Goal: Task Accomplishment & Management: Manage account settings

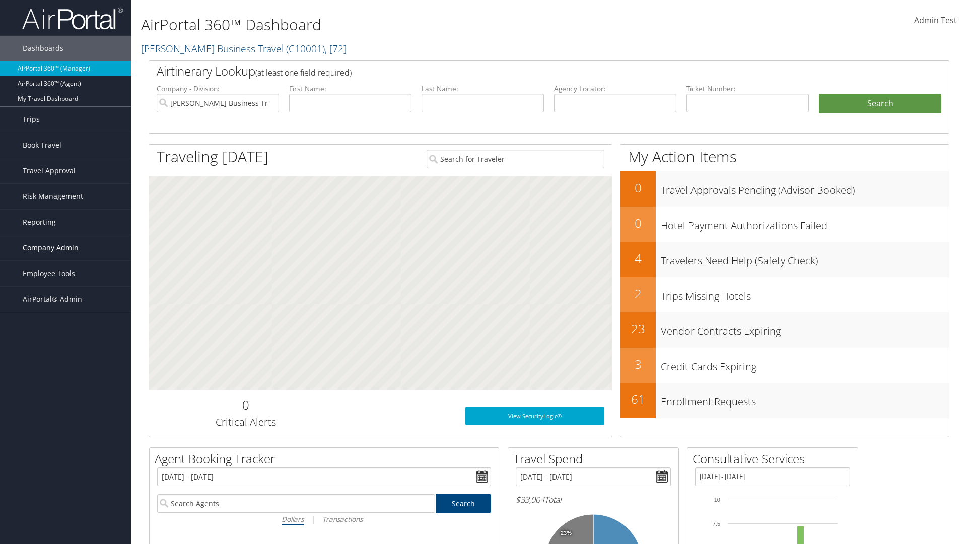
click at [65, 248] on span "Company Admin" at bounding box center [51, 247] width 56 height 25
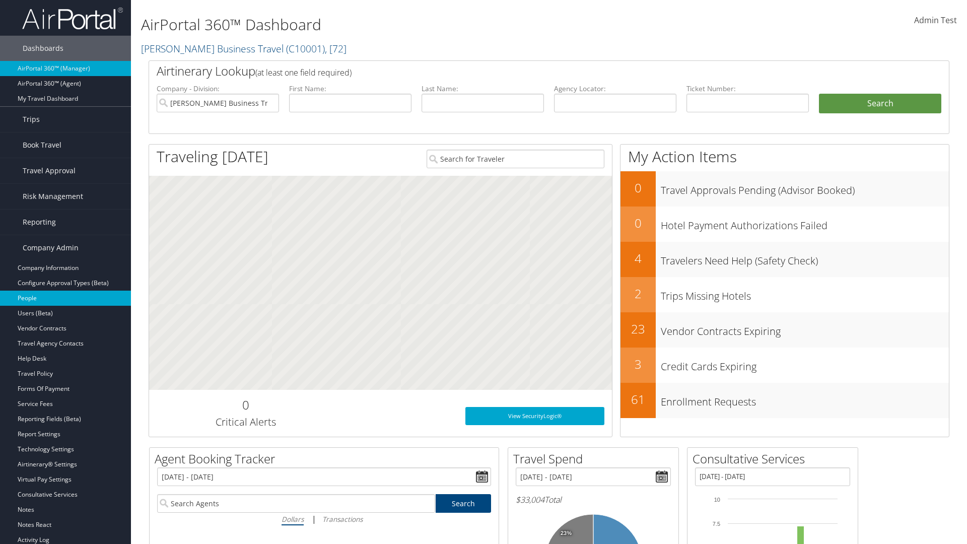
click at [65, 298] on link "People" at bounding box center [65, 298] width 131 height 15
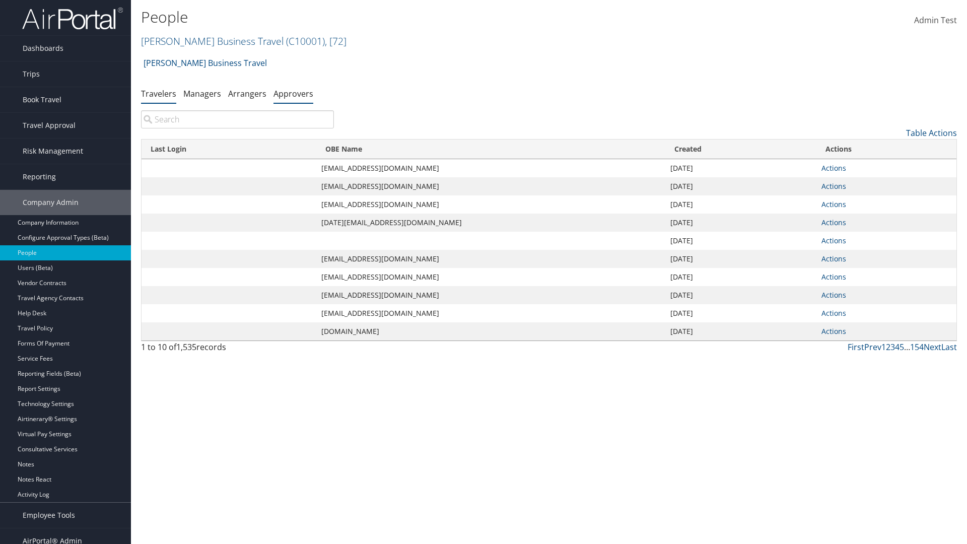
click at [293, 93] on link "Approvers" at bounding box center [294, 93] width 40 height 11
